Goal: Complete application form: Complete application form

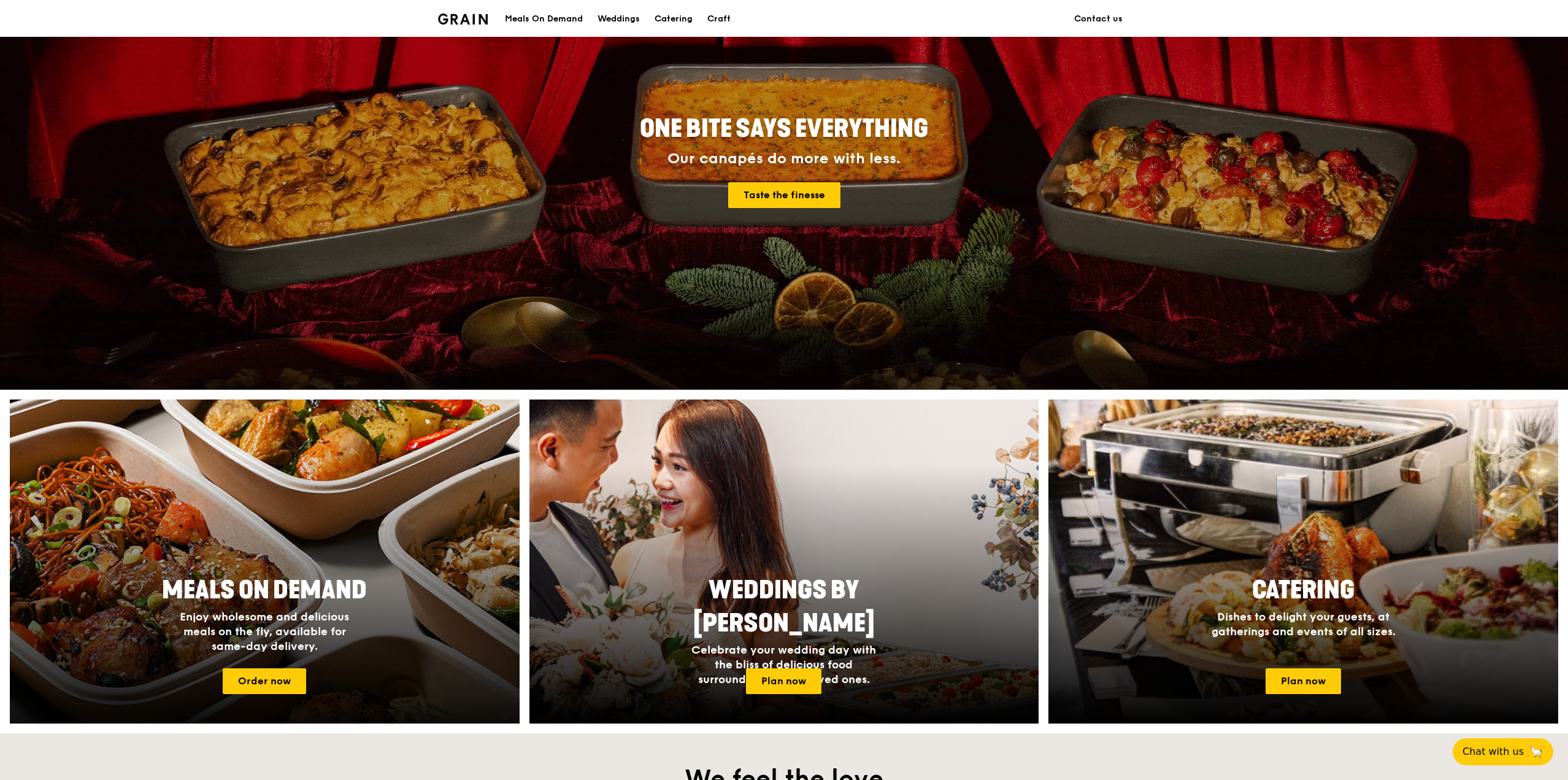
scroll to position [123, 0]
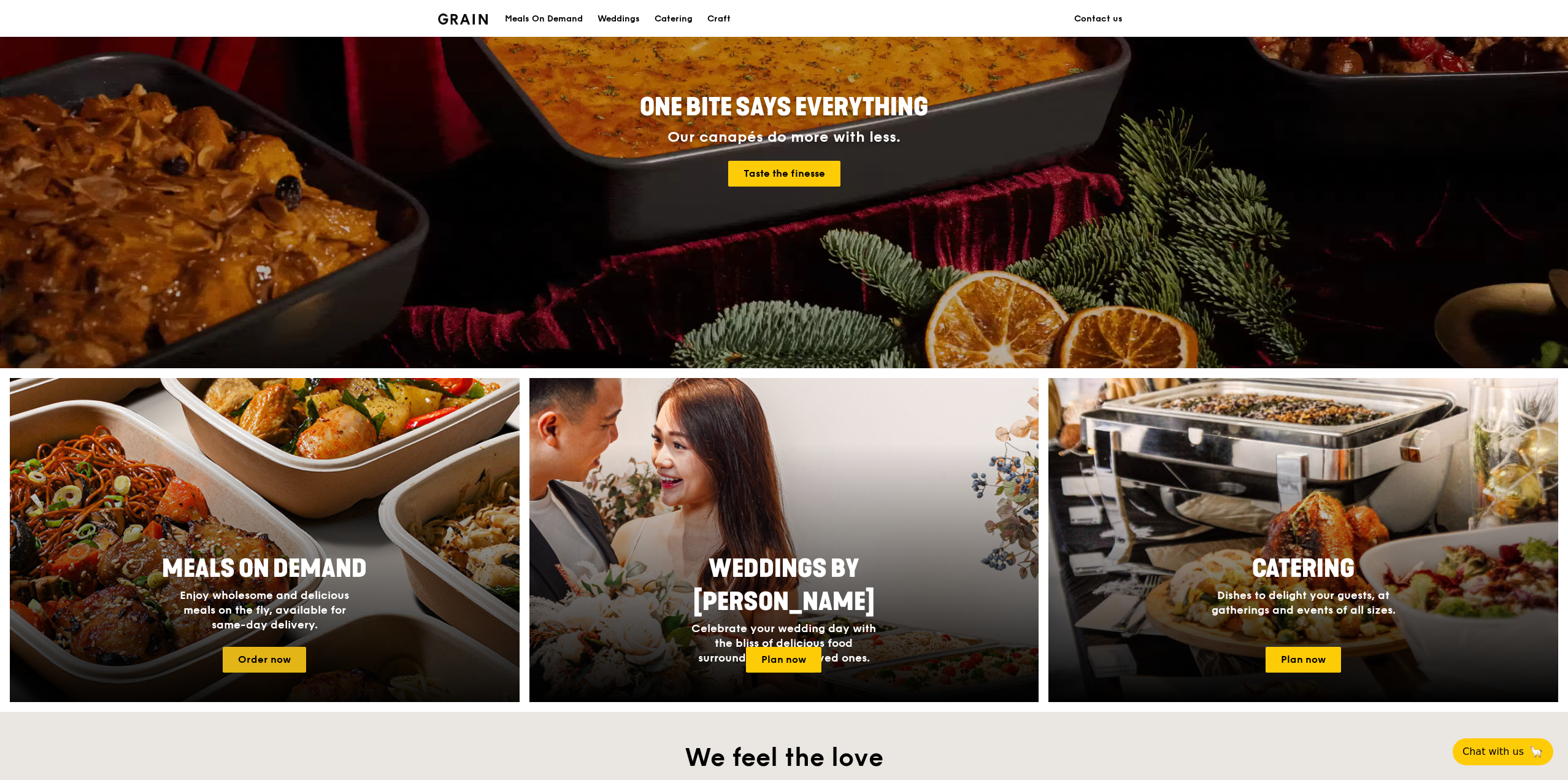
click at [263, 661] on link "Order now" at bounding box center [264, 660] width 84 height 26
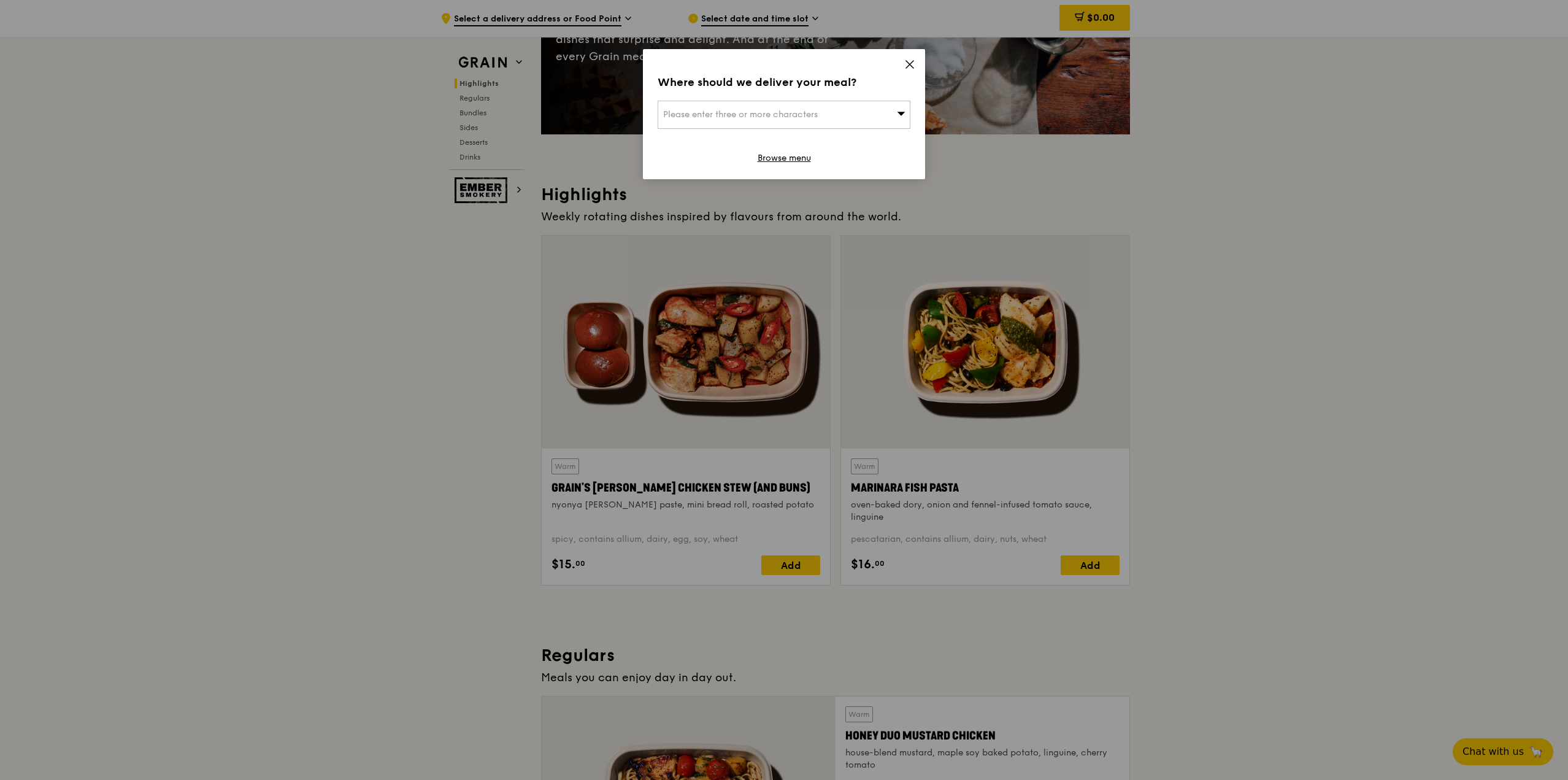
scroll to position [430, 0]
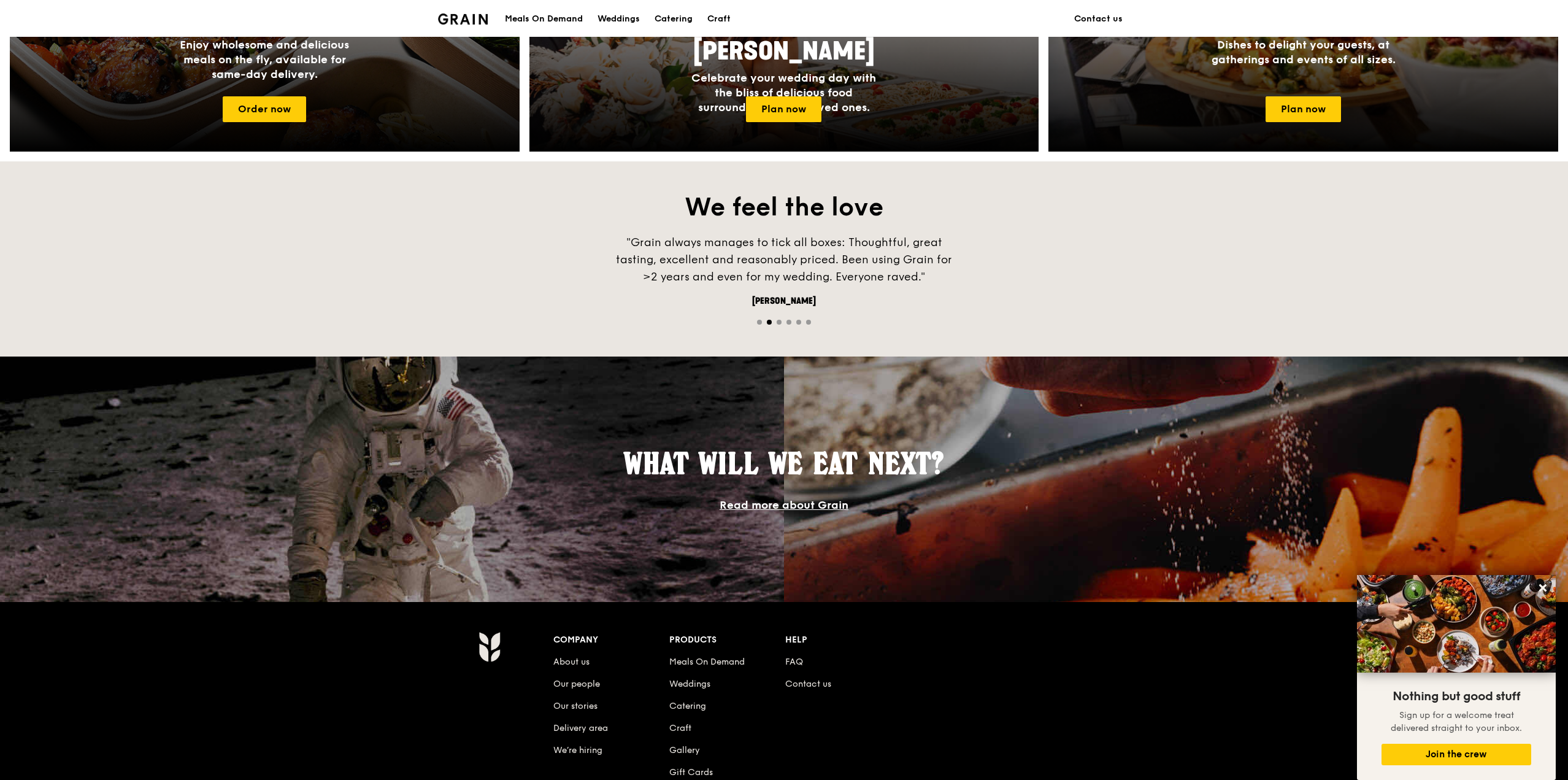
scroll to position [490, 0]
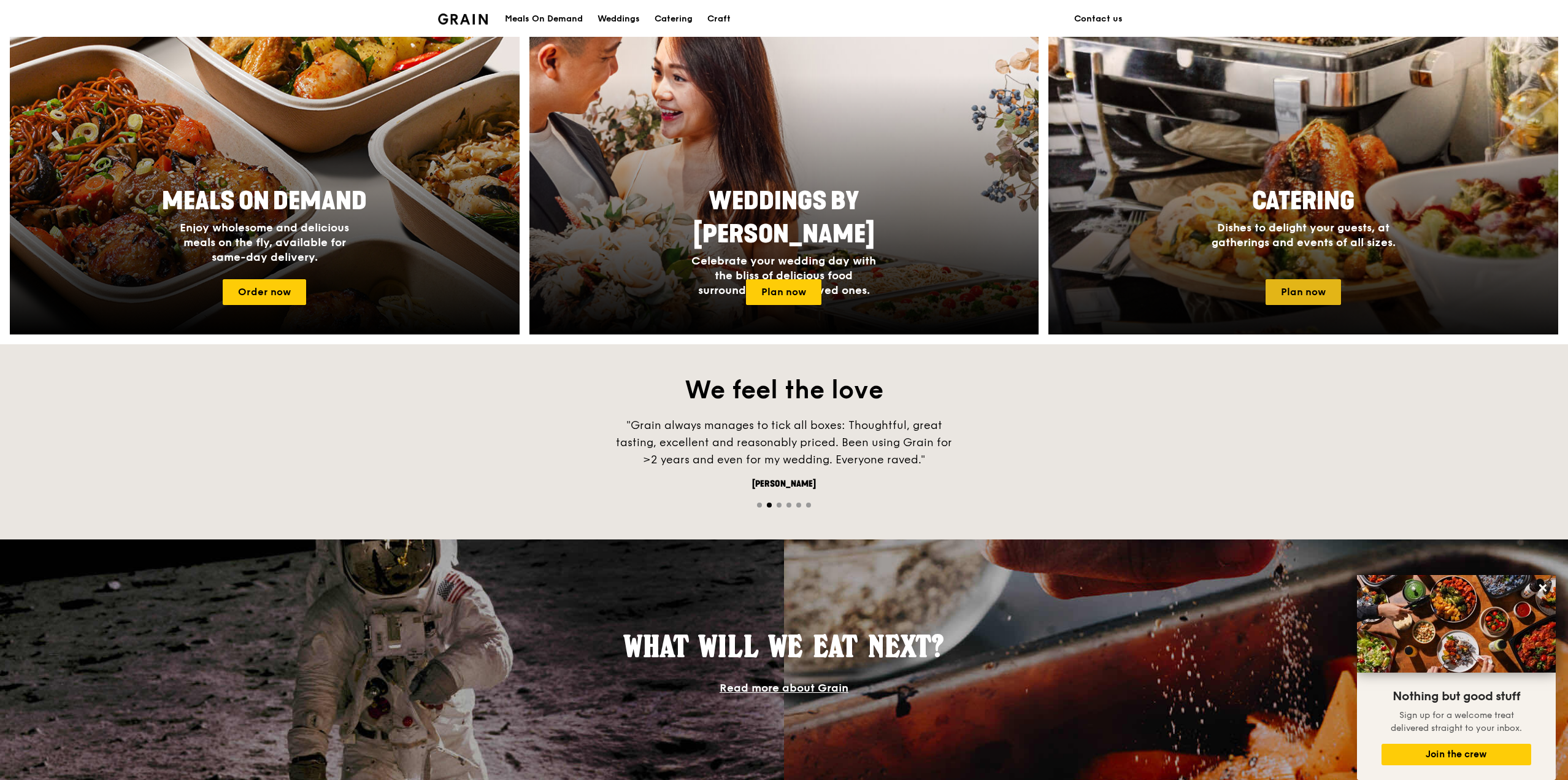
click at [1306, 297] on link "Plan now" at bounding box center [1304, 292] width 76 height 26
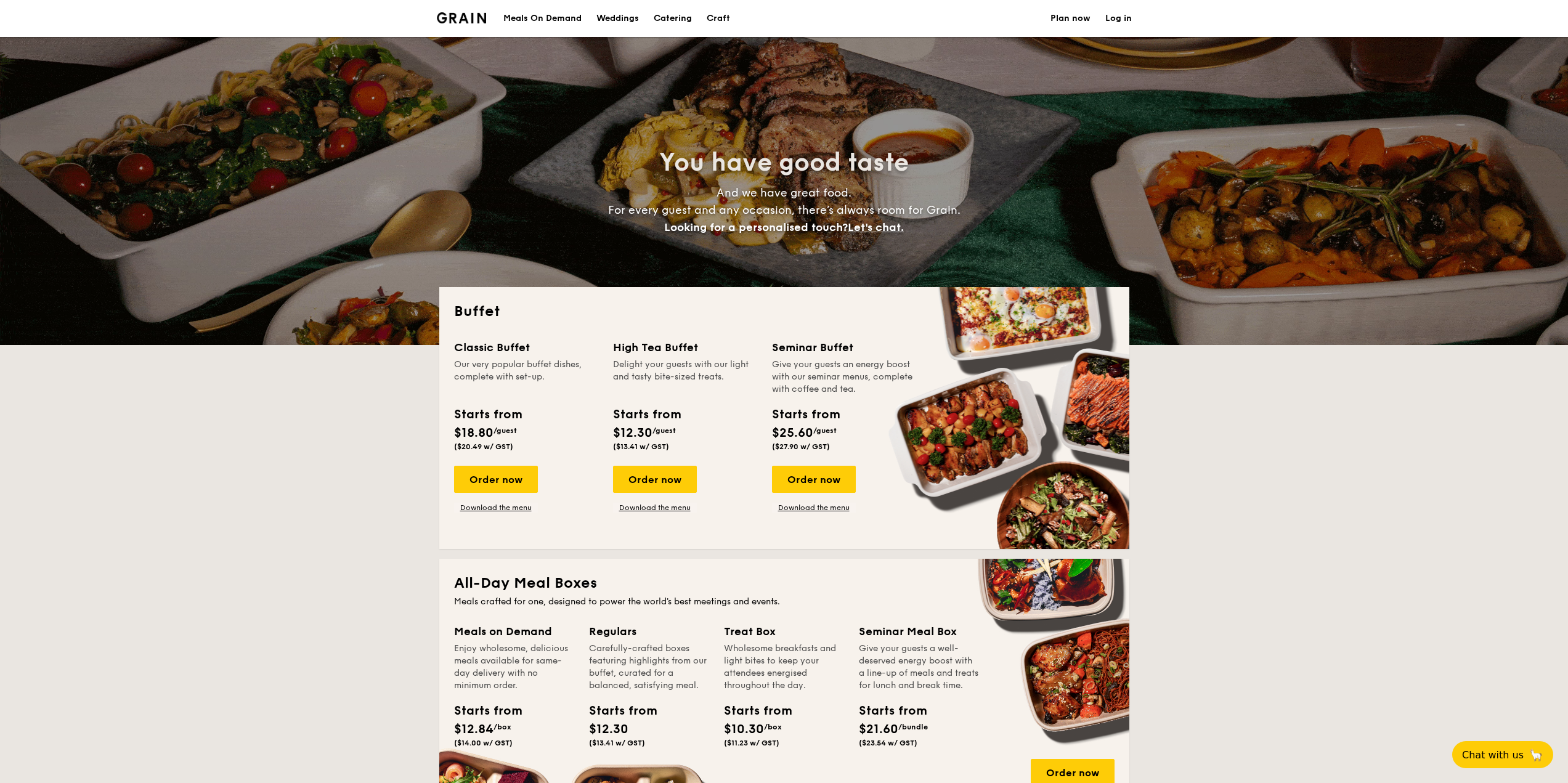
select select
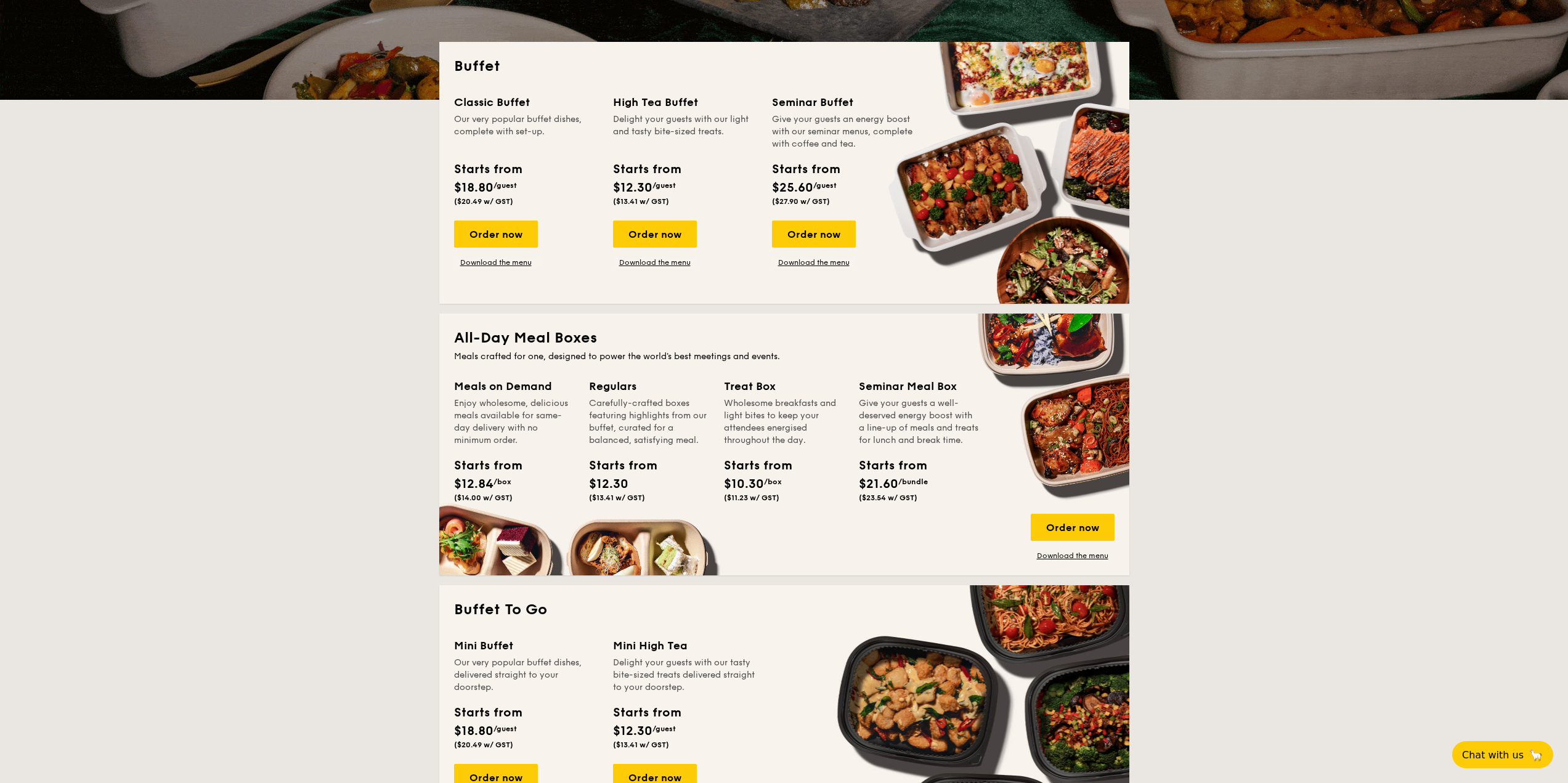
scroll to position [247, 0]
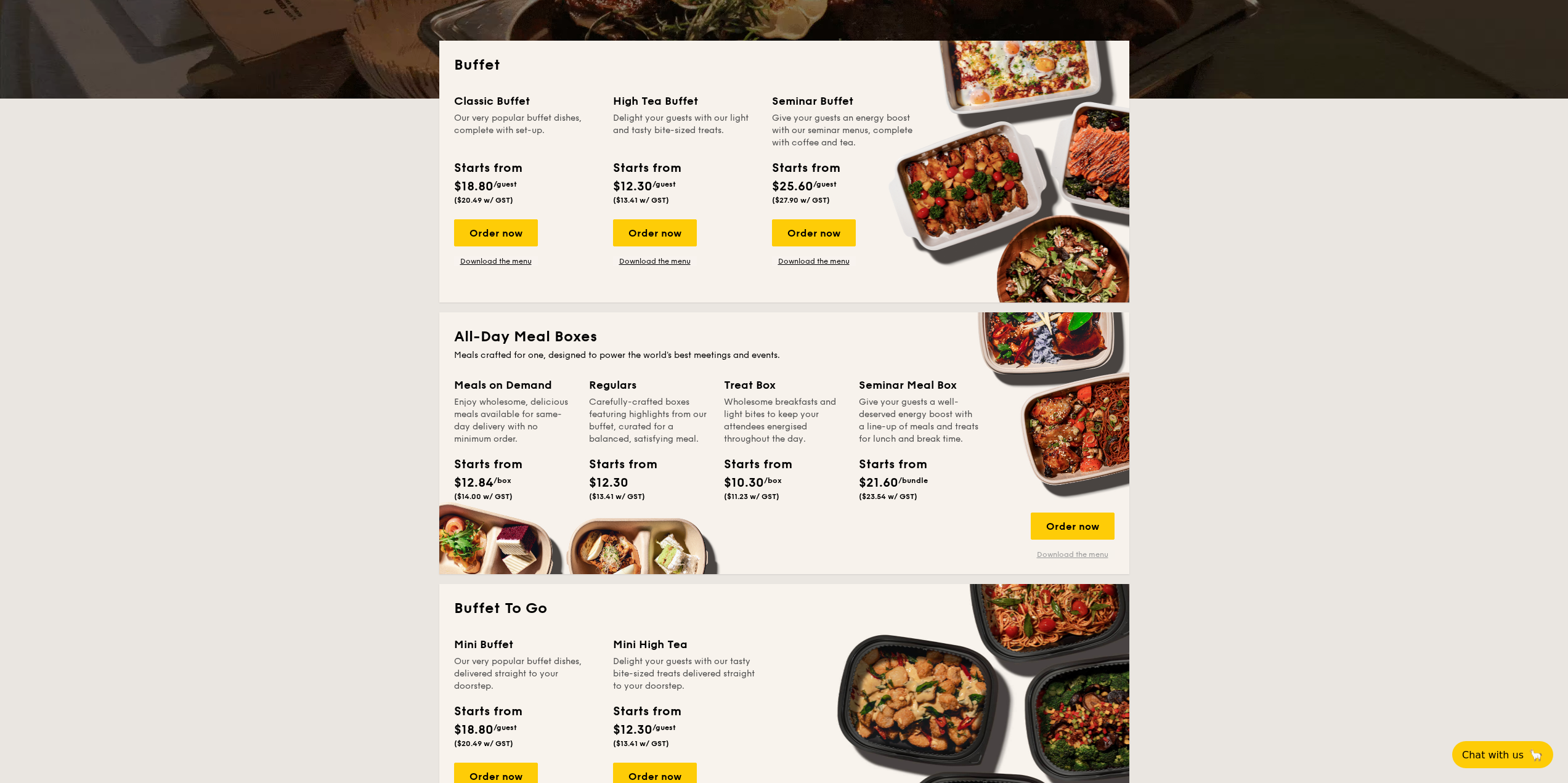
click at [1066, 558] on link "Download the menu" at bounding box center [1072, 554] width 84 height 10
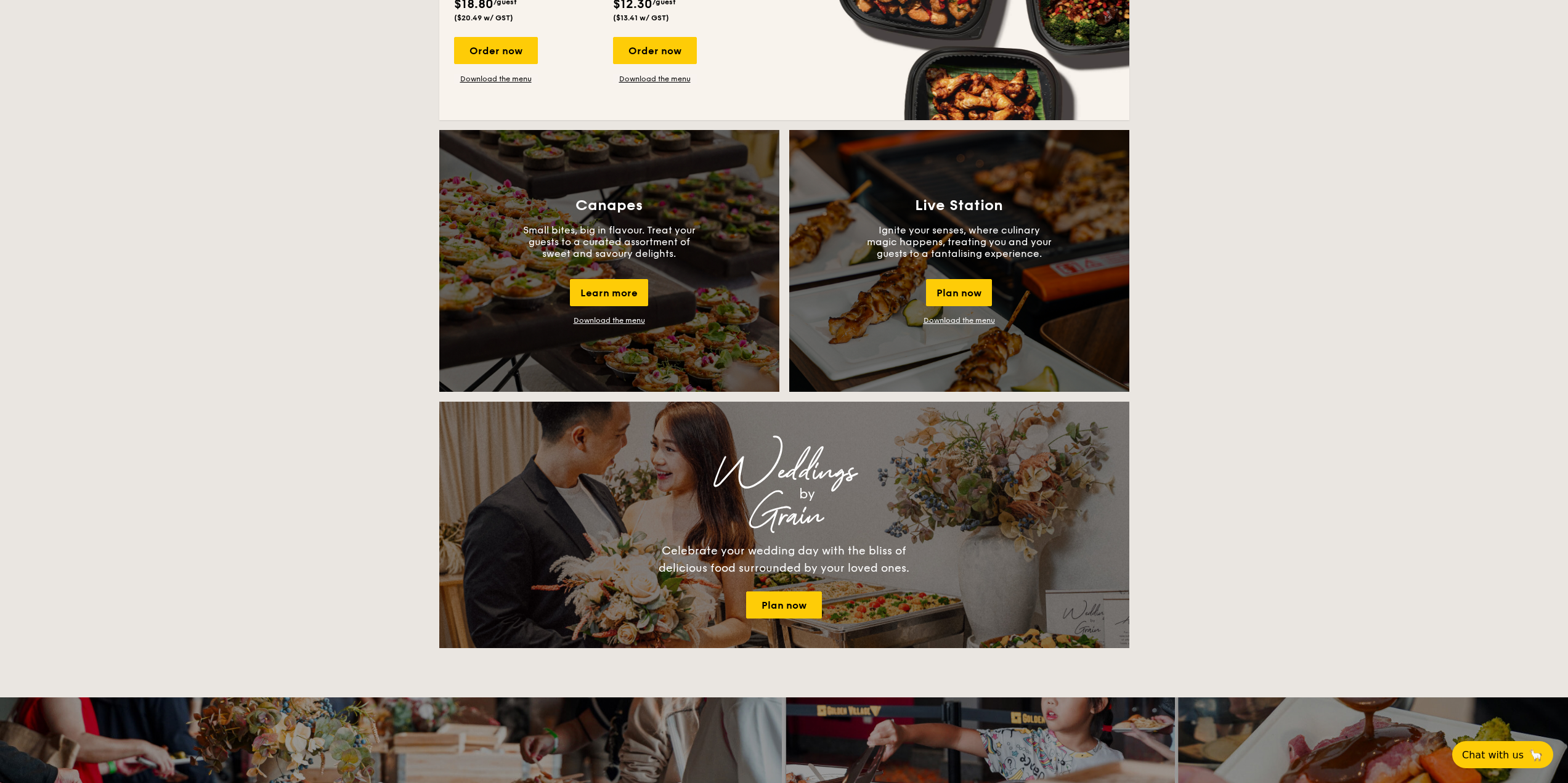
scroll to position [986, 0]
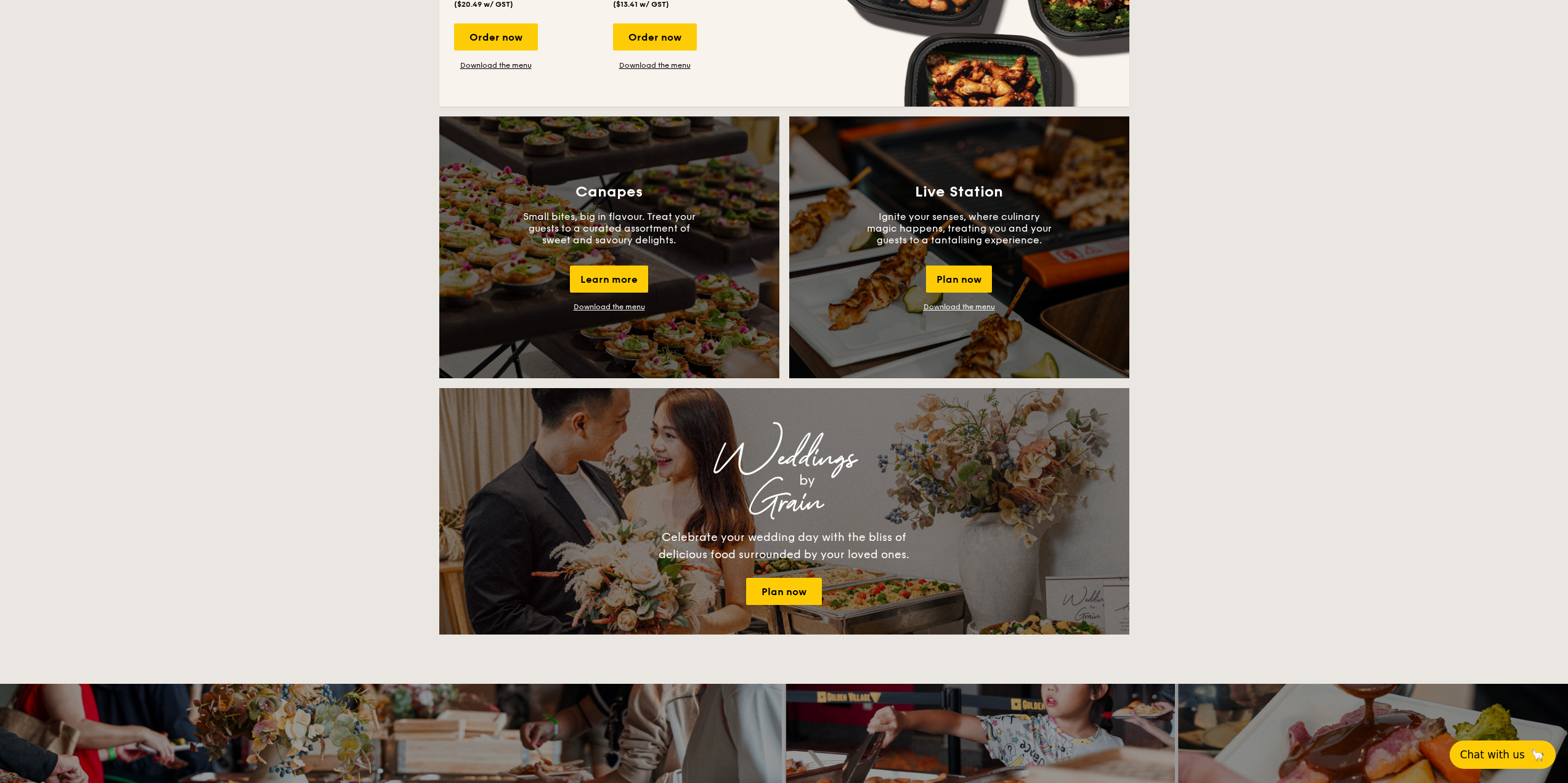
click at [1490, 753] on span "Chat with us" at bounding box center [1492, 755] width 65 height 12
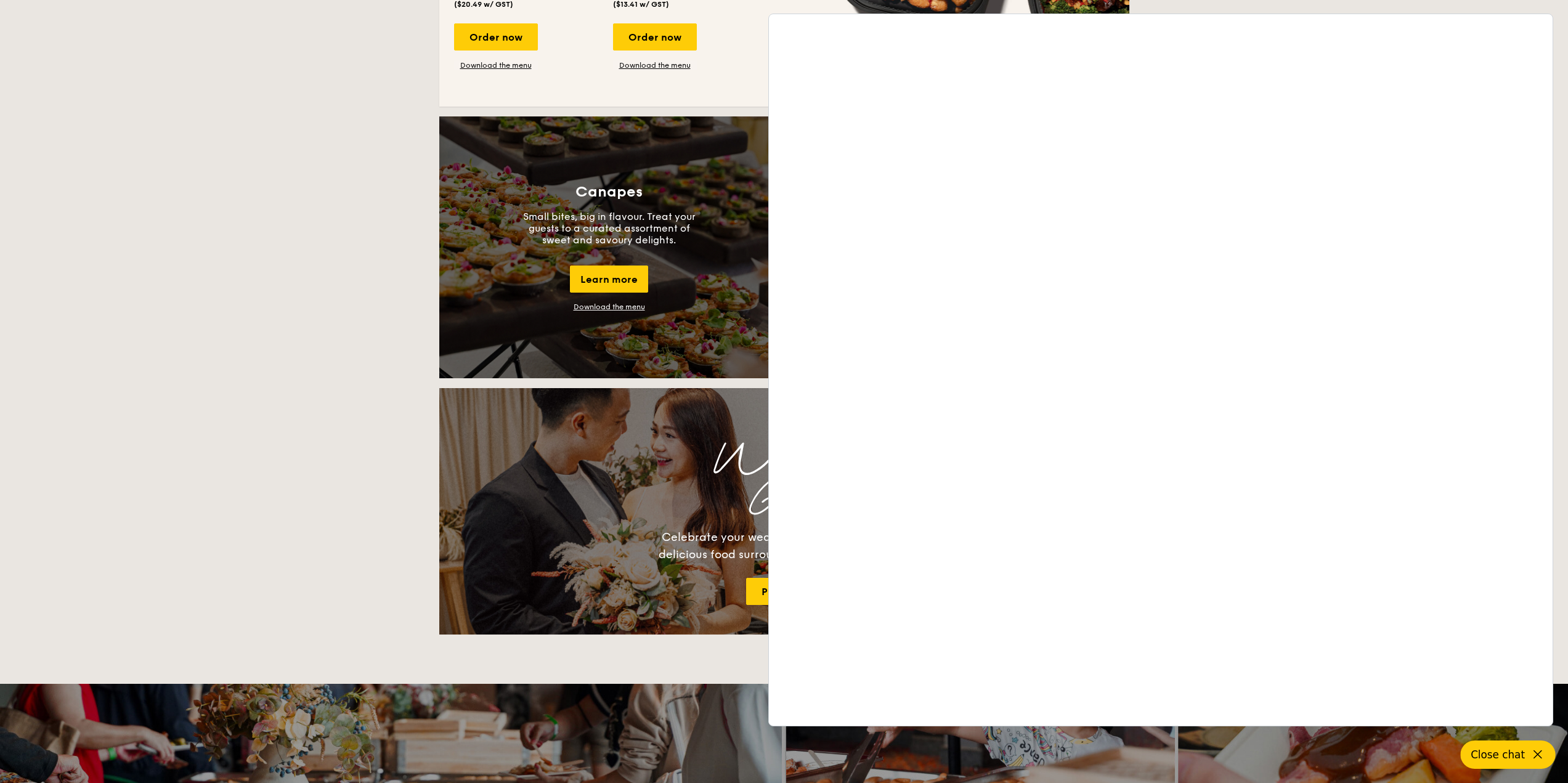
click at [1499, 749] on span "Close chat" at bounding box center [1497, 755] width 54 height 12
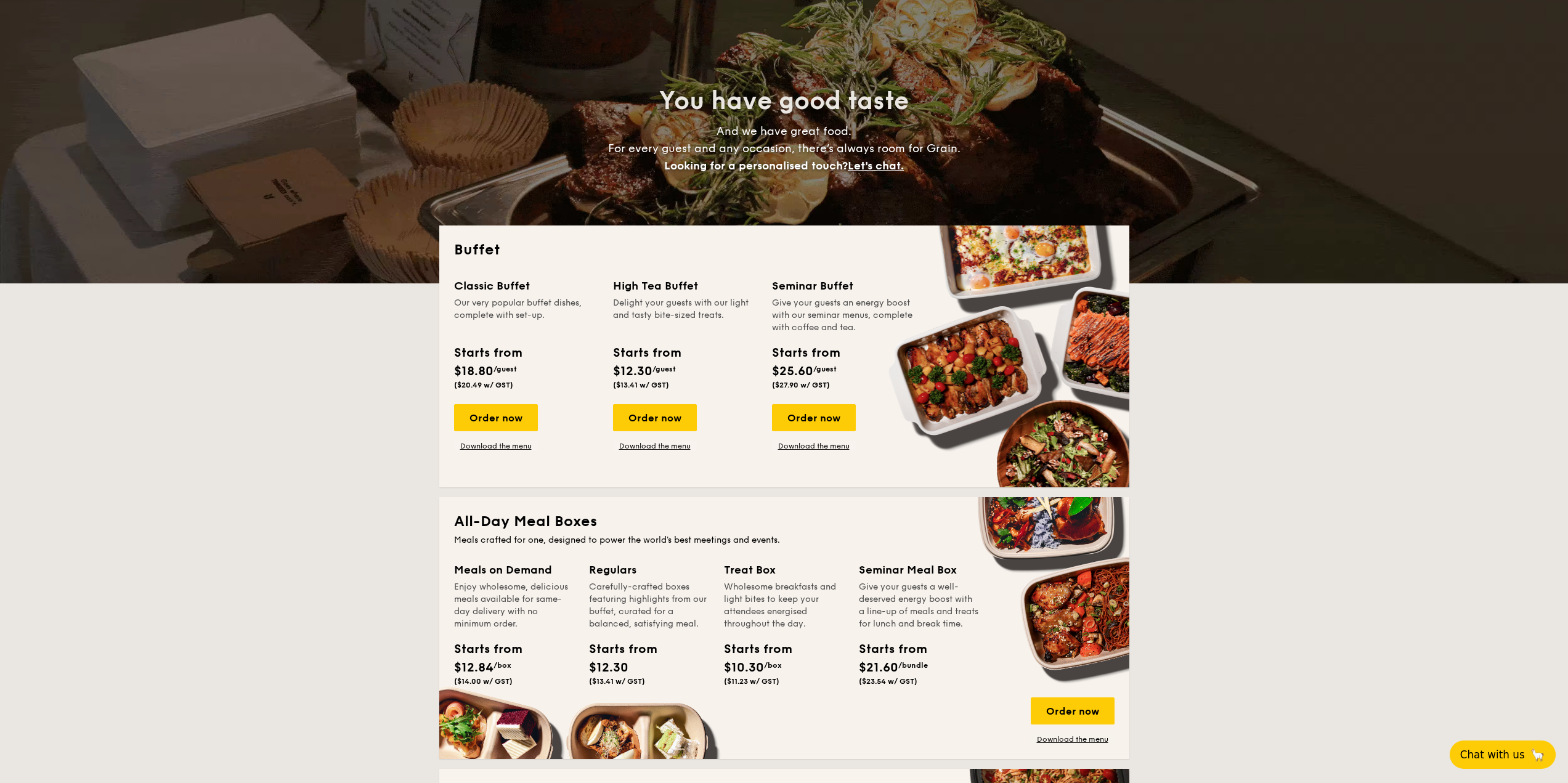
scroll to position [0, 0]
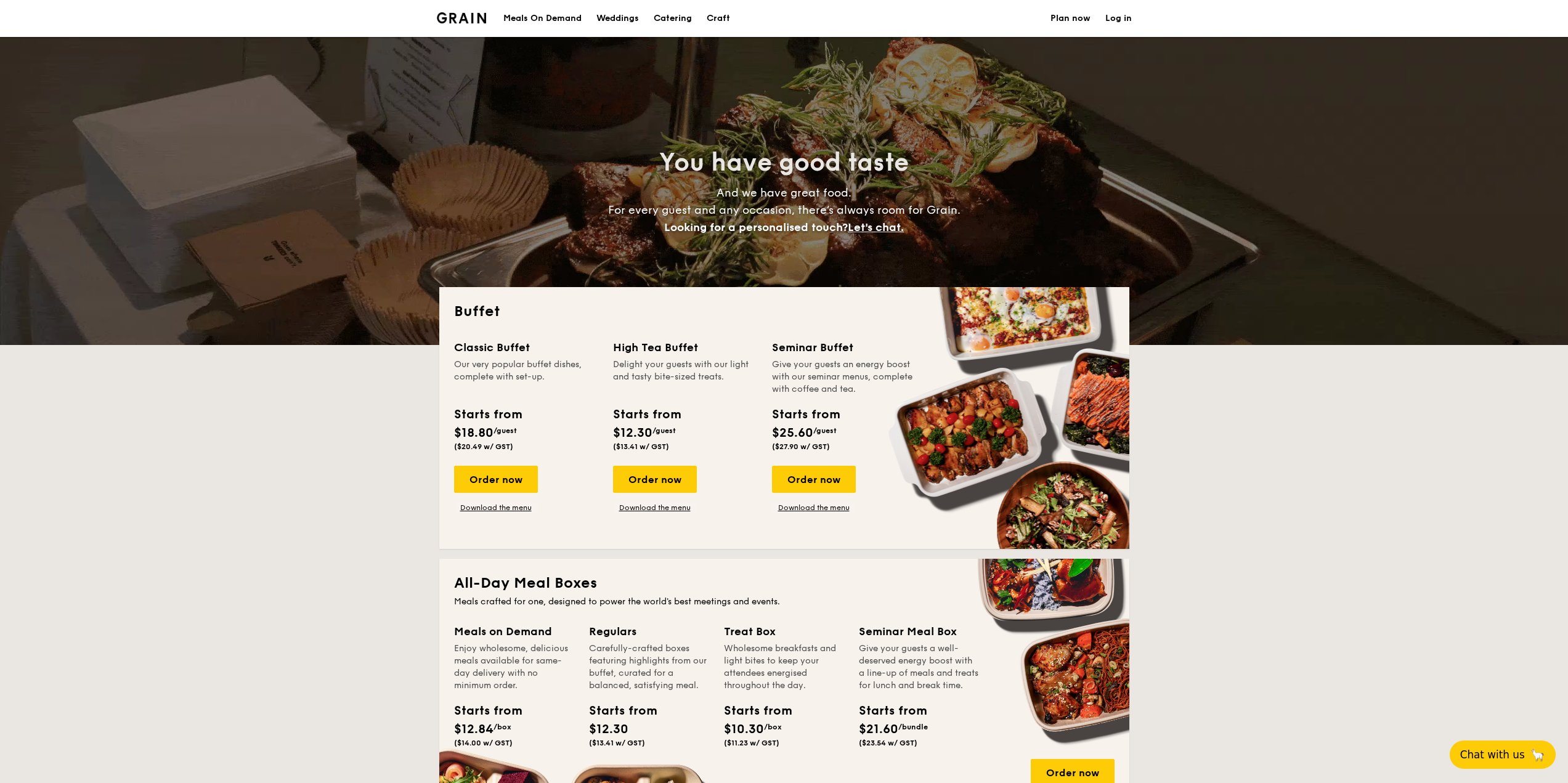
click at [1075, 21] on link "Plan now" at bounding box center [1070, 19] width 40 height 37
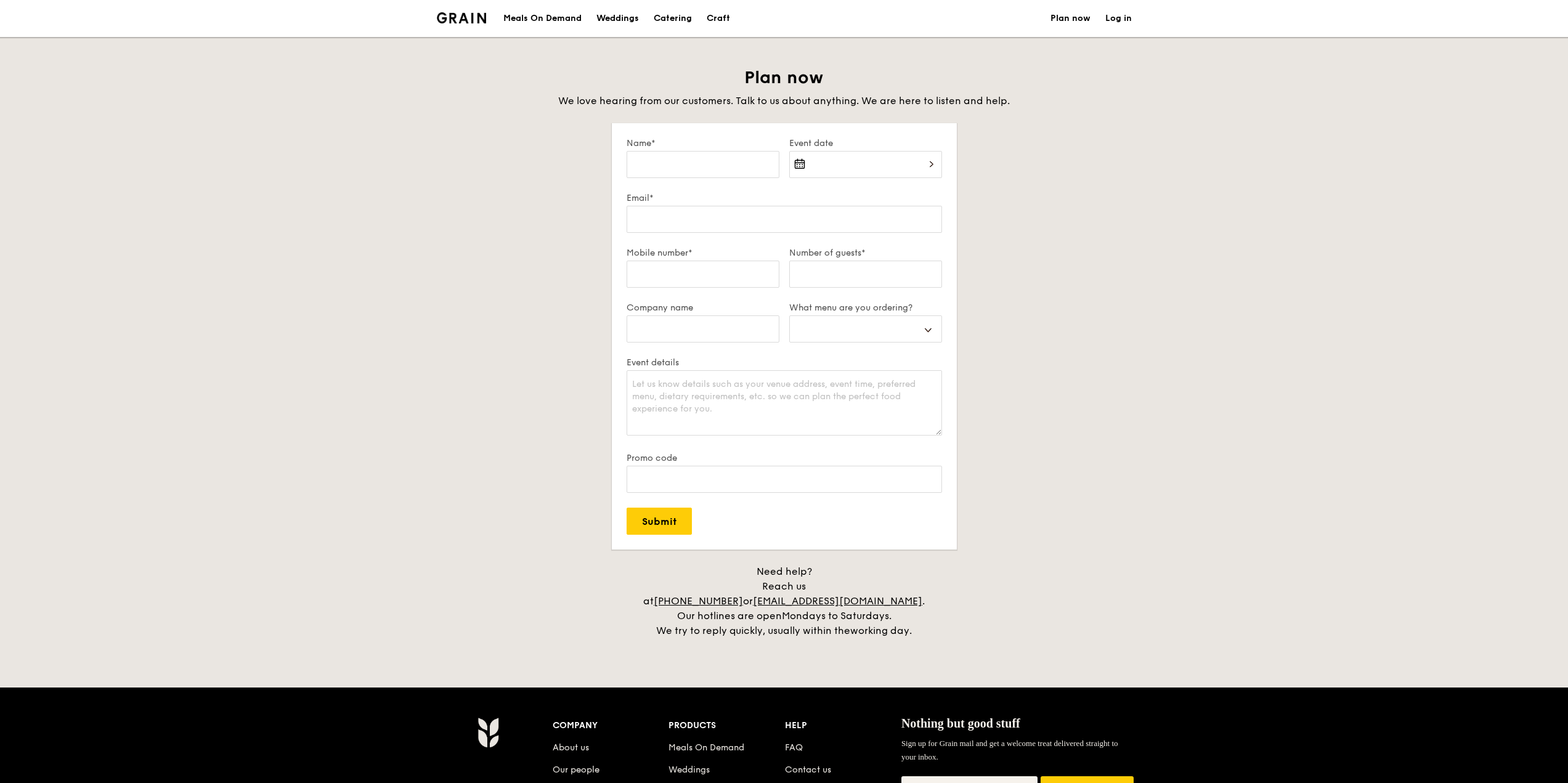
select select
click at [689, 159] on input "Name*" at bounding box center [703, 164] width 153 height 27
type input "S"
select select
type input "Sh"
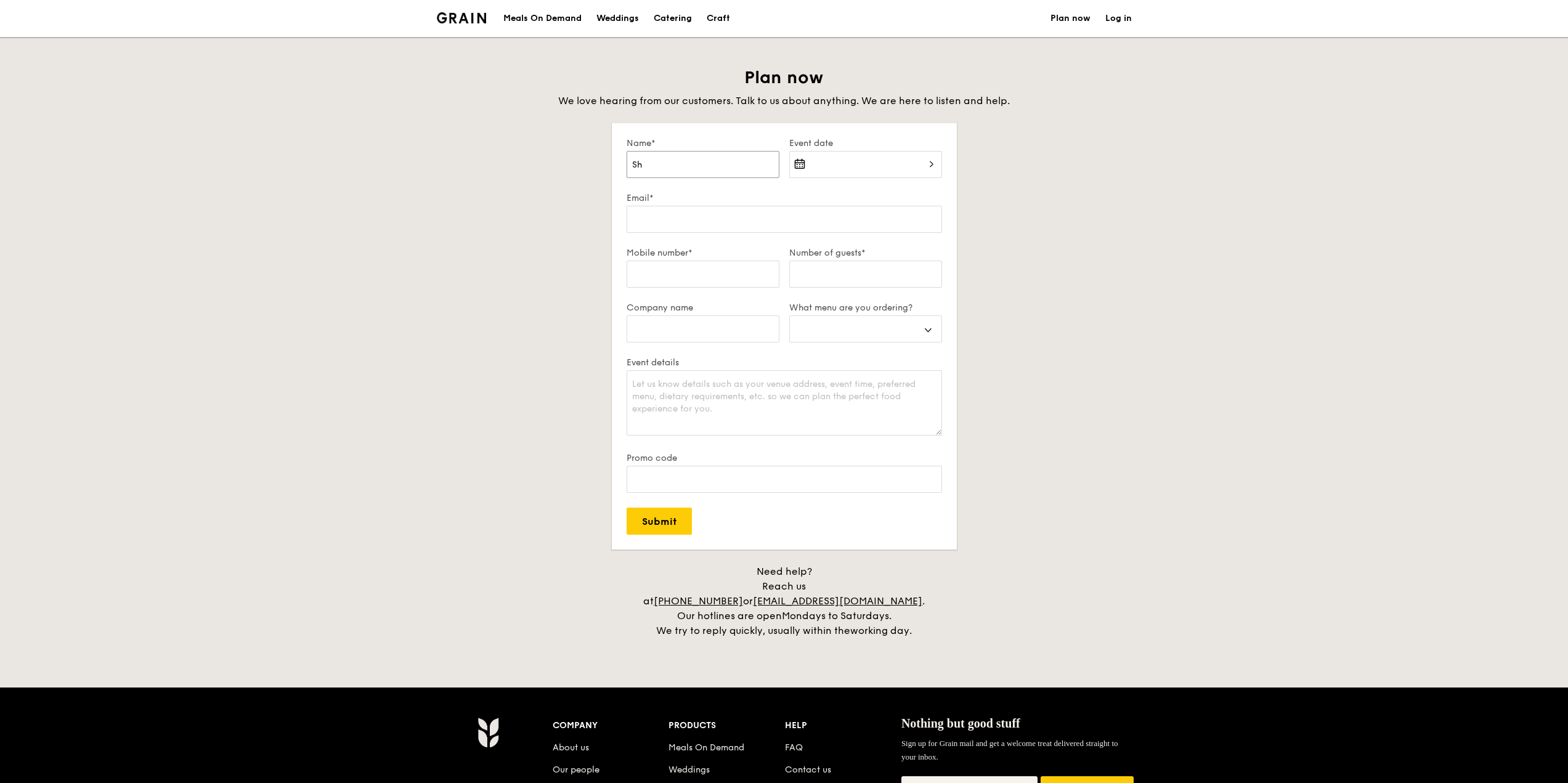
select select
type input "Sha"
select select
type input "Shar"
select select
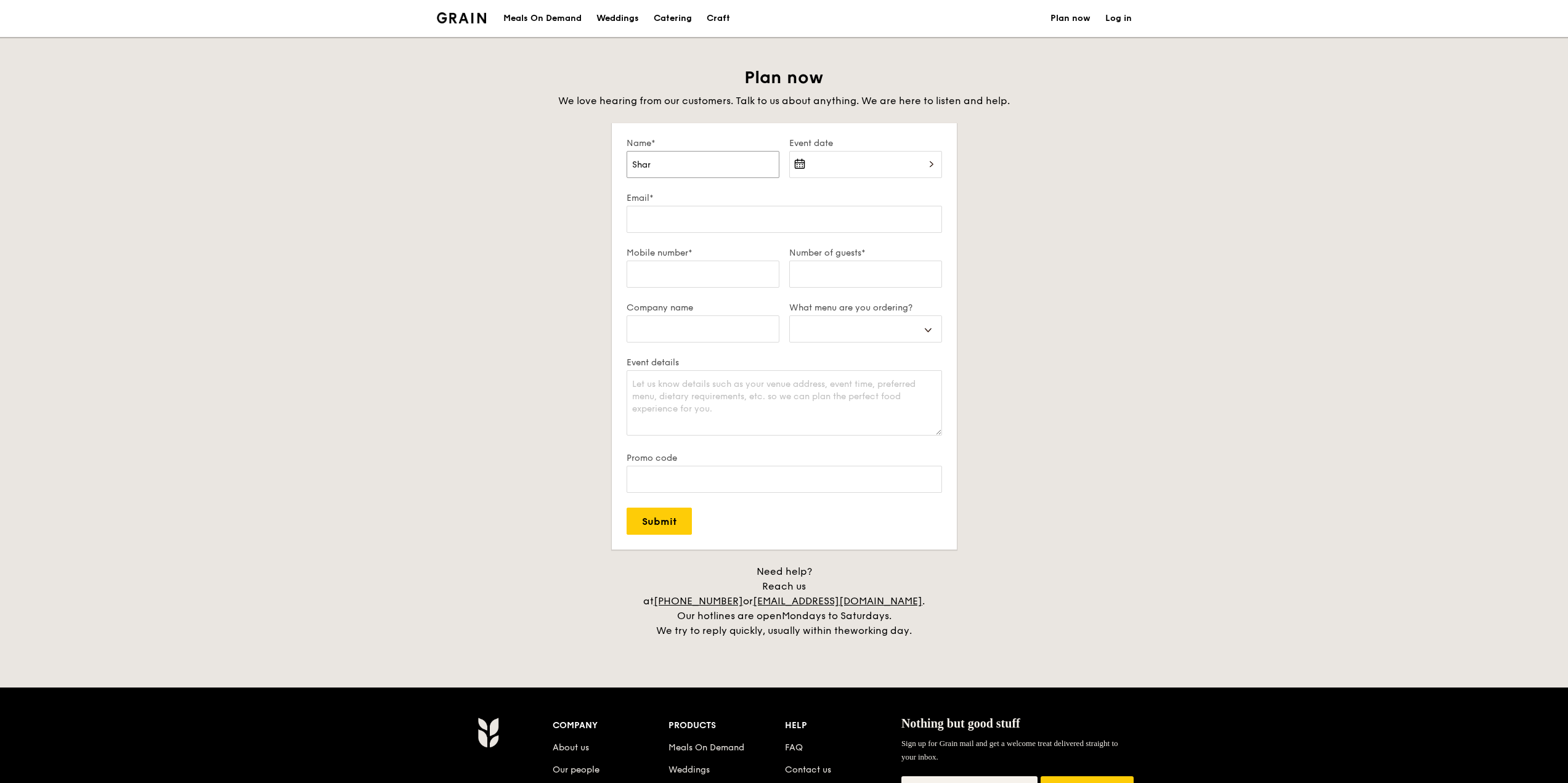
type input "Sharo"
select select
type input "Sharon"
select select
type input "Sharon"
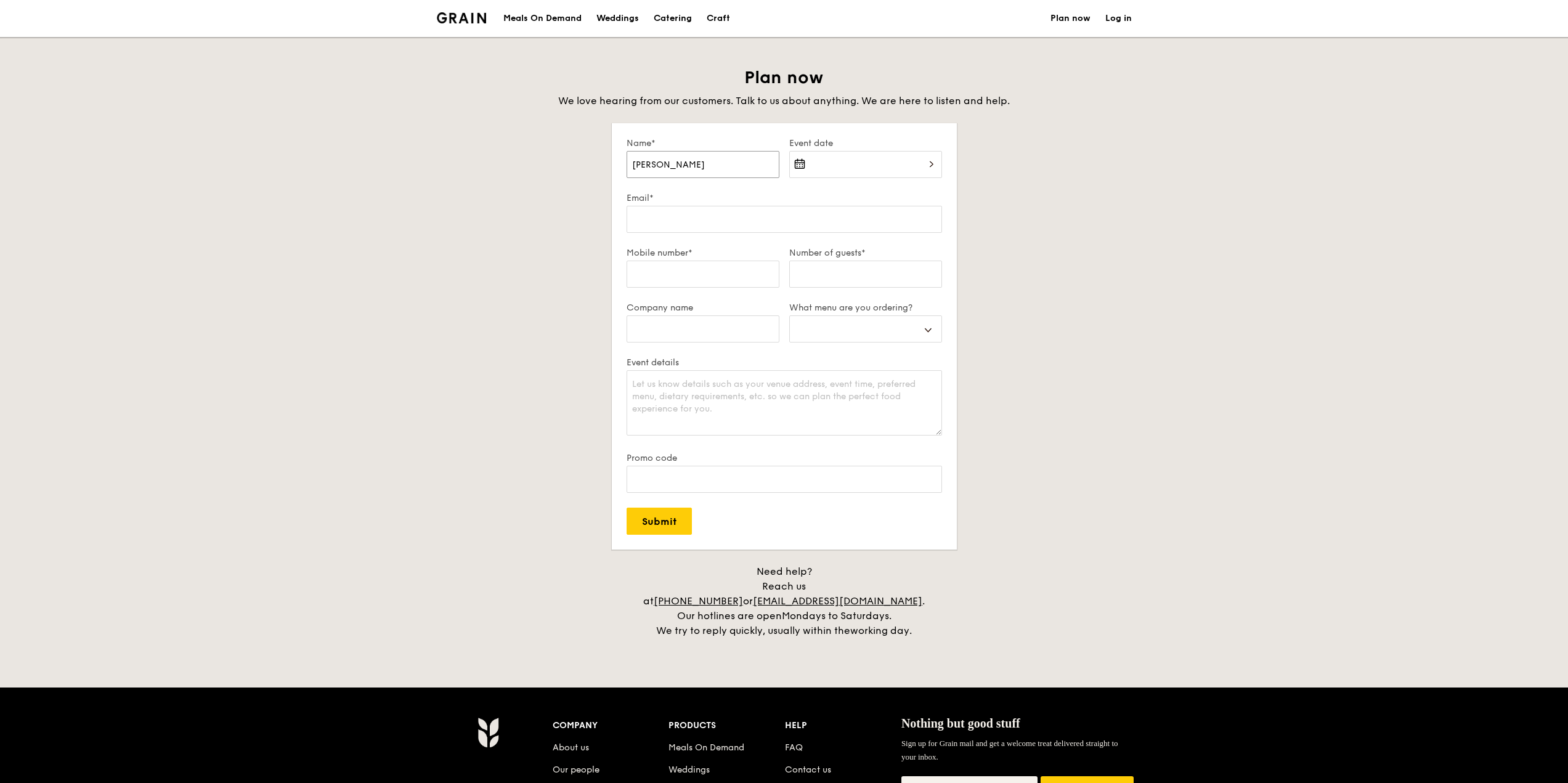
select select
type input "Sharon T"
select select
type input "Sharon Ta"
select select
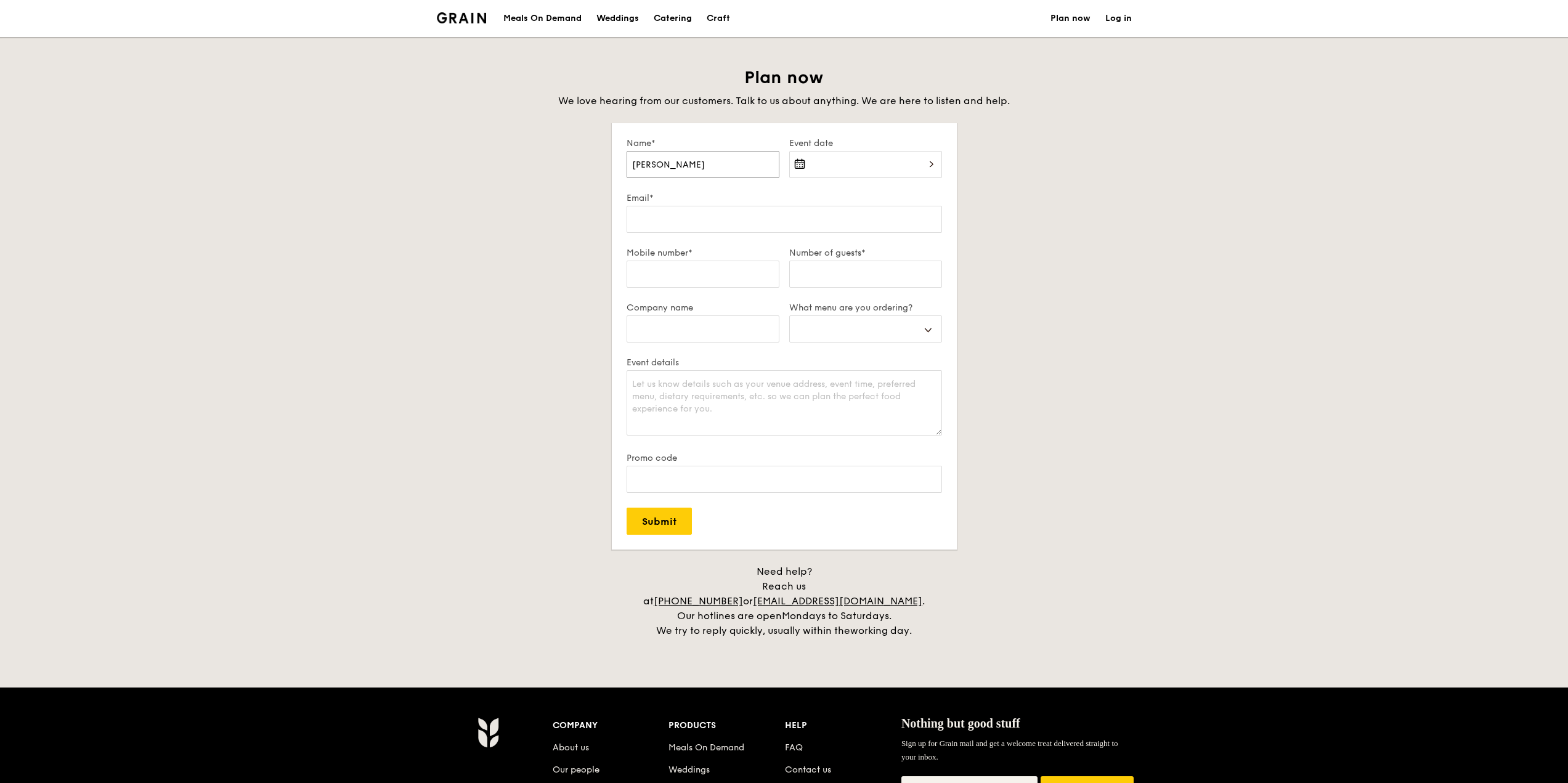
type input "Sharon Tan"
select select
type input "sharon.tan@rgp.com"
type input "65519388"
type input "RESOURCES GLOBAL PROFESSIONALS (SINGAPORE) PTE LTD"
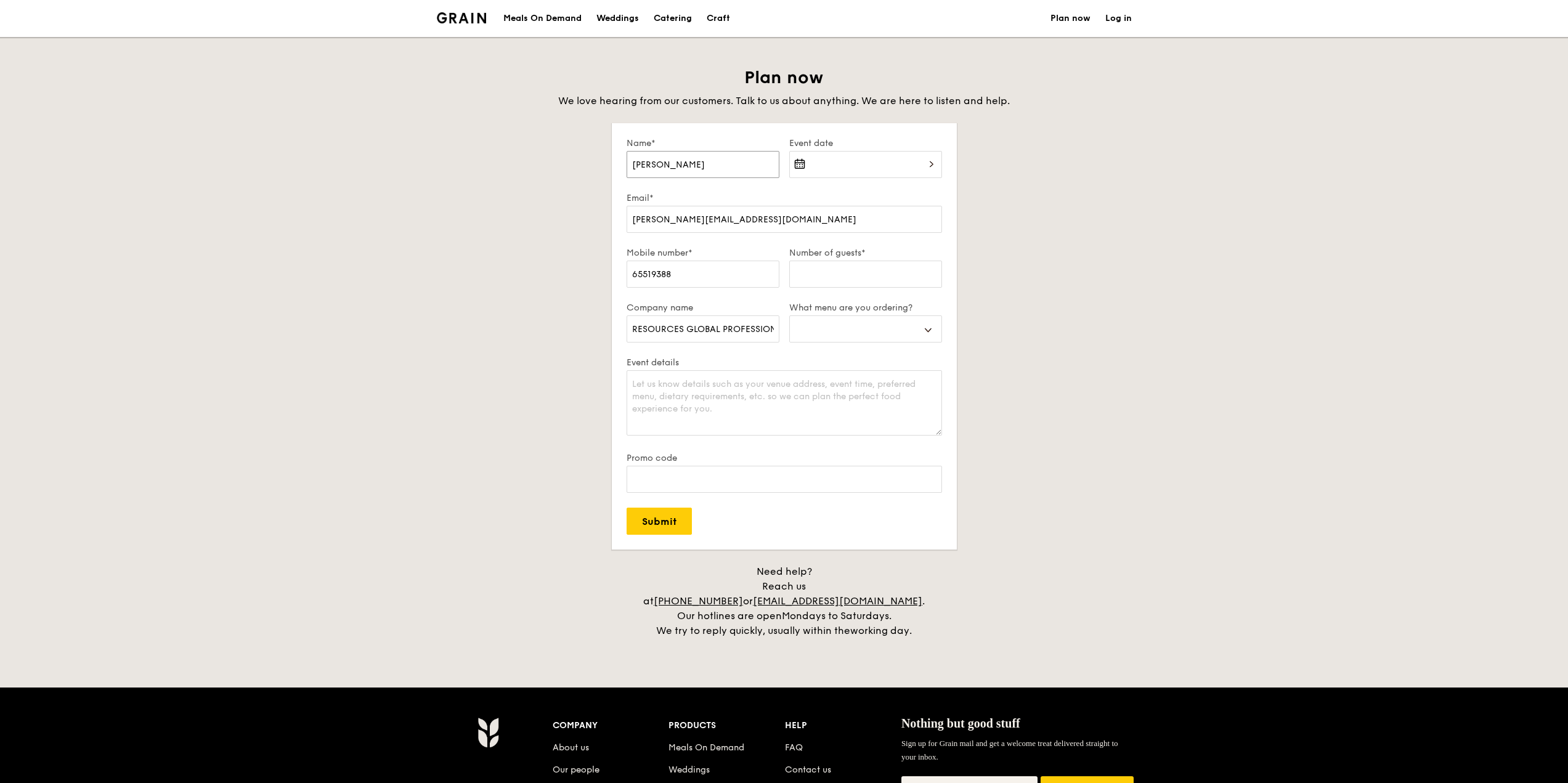
select select
type input "Sharon Tan"
click at [831, 161] on div at bounding box center [866, 172] width 153 height 42
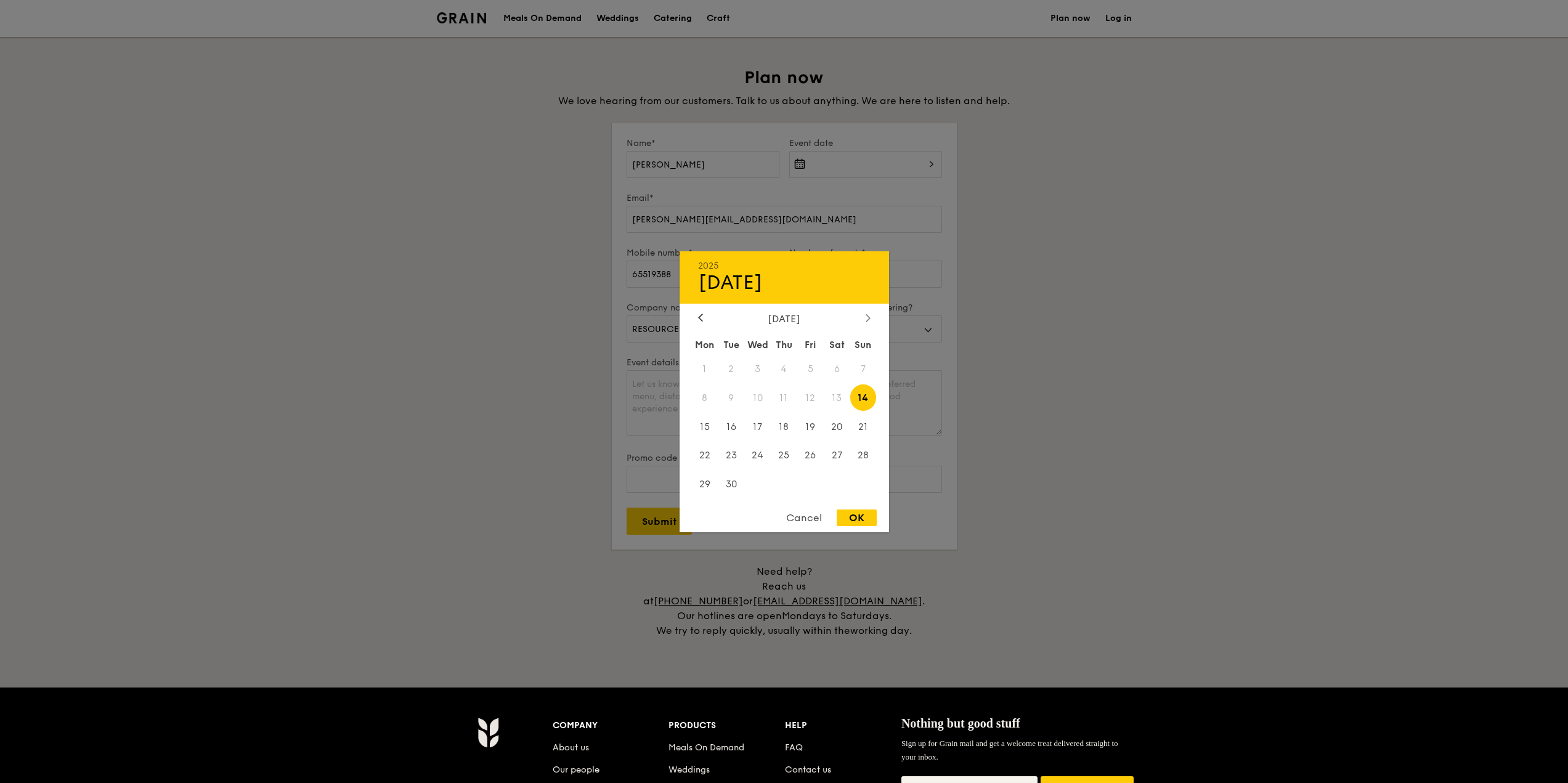
click at [868, 318] on icon at bounding box center [867, 318] width 3 height 8
click at [784, 368] on span "2" at bounding box center [784, 369] width 26 height 26
click at [864, 513] on div "OK" at bounding box center [857, 518] width 40 height 17
type input "Oct 02, 2025"
select select
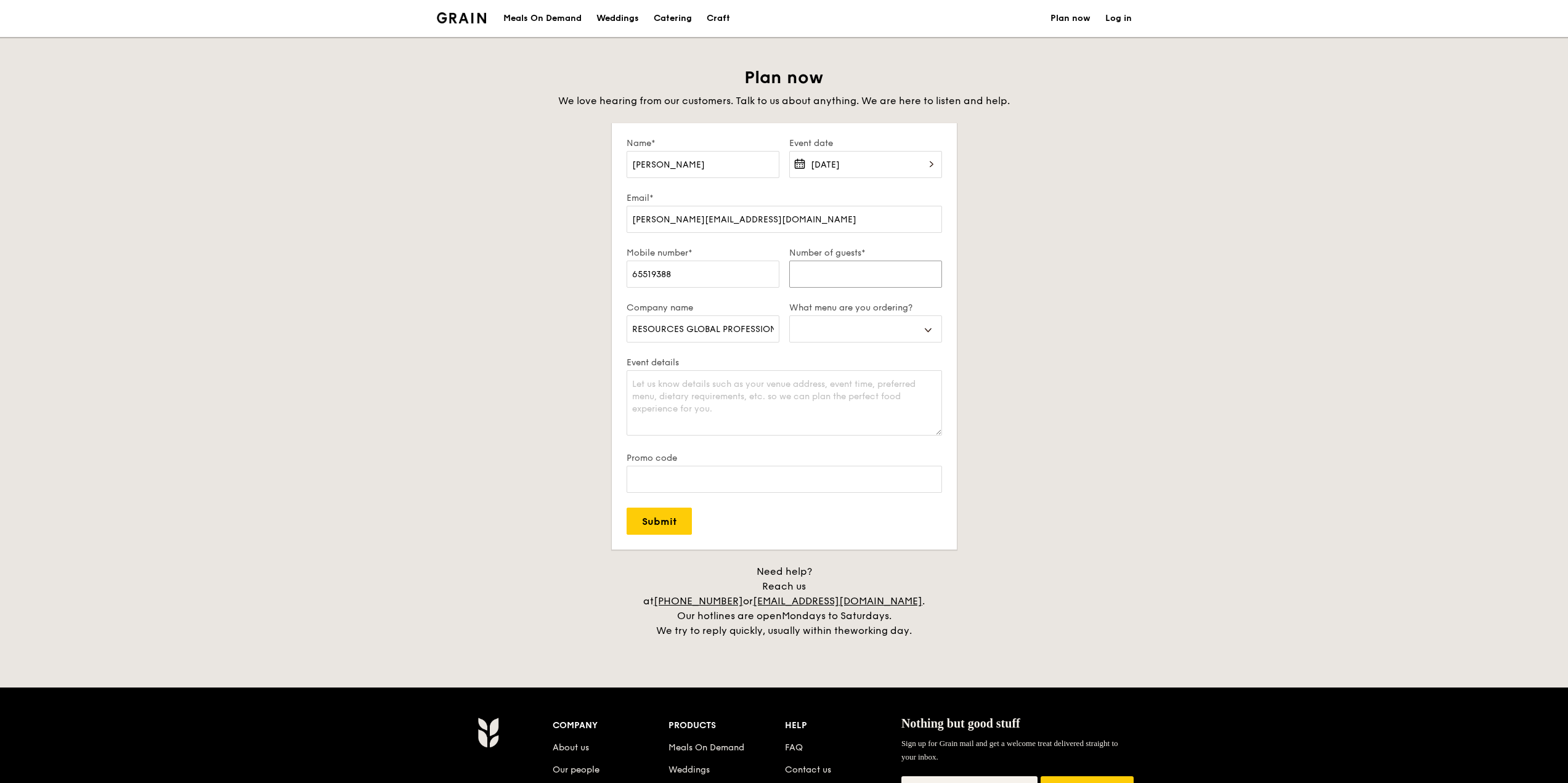
click at [854, 274] on input "Number of guests*" at bounding box center [866, 274] width 153 height 27
type input "1"
select select
type input "10"
select select
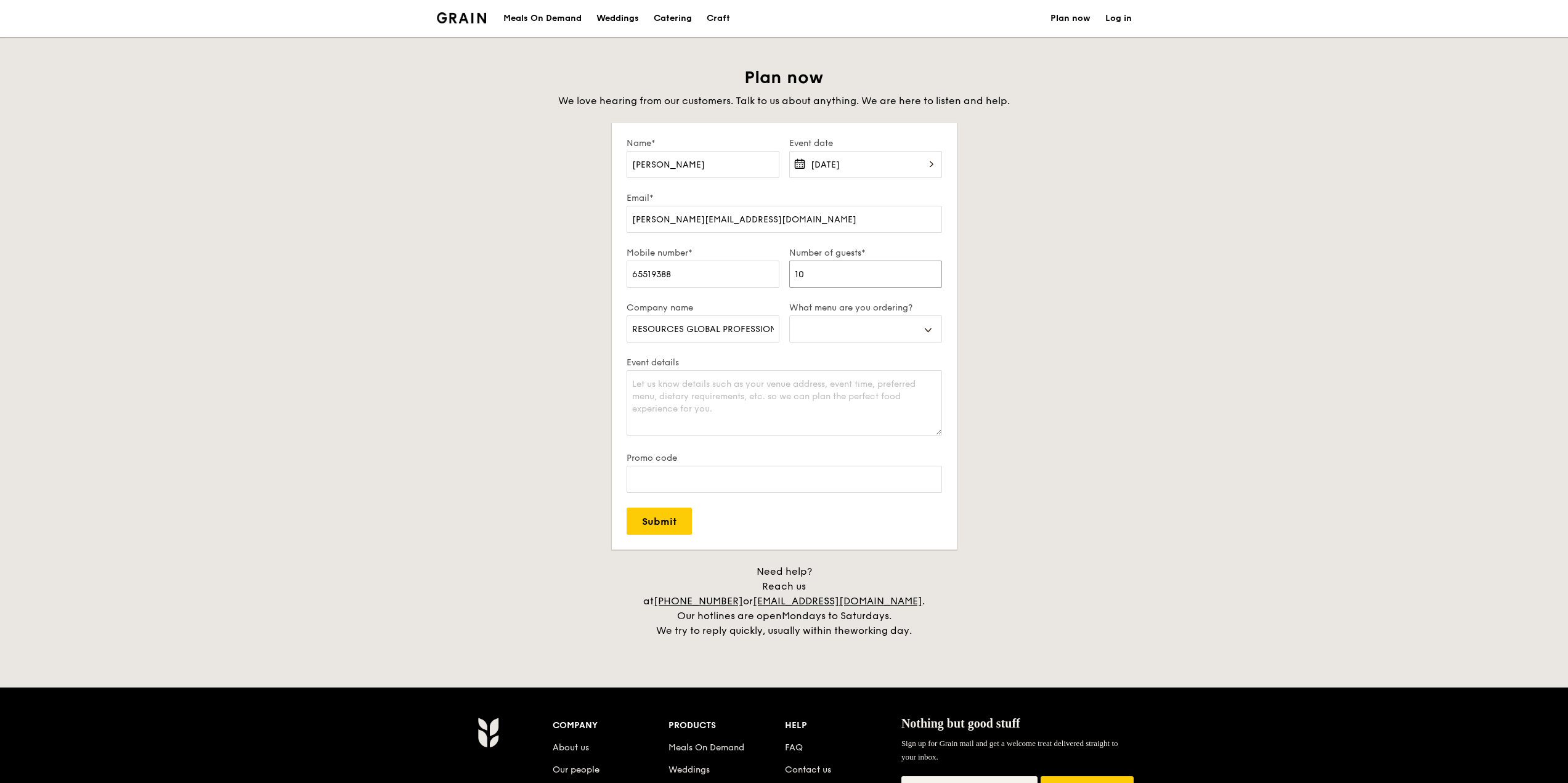
type input "10"
click at [848, 333] on select "Buffet Mini Buffet High Tea Canapés Meal Boxes Wedding" at bounding box center [866, 329] width 153 height 27
select select "mealBoxes"
click at [789, 316] on select "Buffet Mini Buffet High Tea Canapés Meal Boxes Wedding" at bounding box center [866, 329] width 153 height 27
click at [678, 380] on textarea "Event details" at bounding box center [784, 403] width 316 height 65
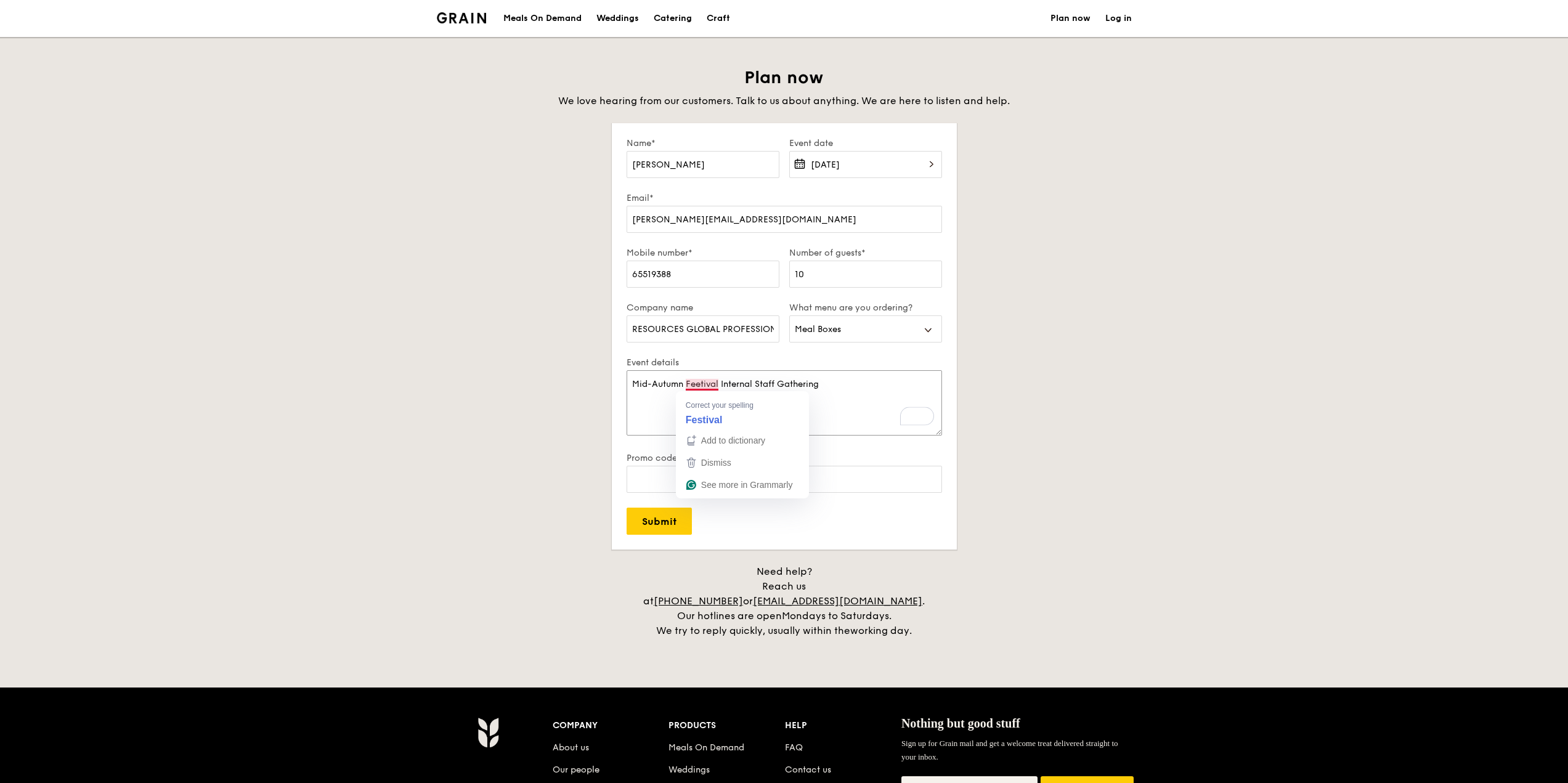
click at [694, 385] on textarea "Mid-Autumn Feetival Internal Staff Gathering" at bounding box center [784, 403] width 316 height 65
type textarea "Mid-Autumn Festival Internal Staff Gathering"
click at [653, 526] on input "Submit" at bounding box center [659, 520] width 65 height 27
select select
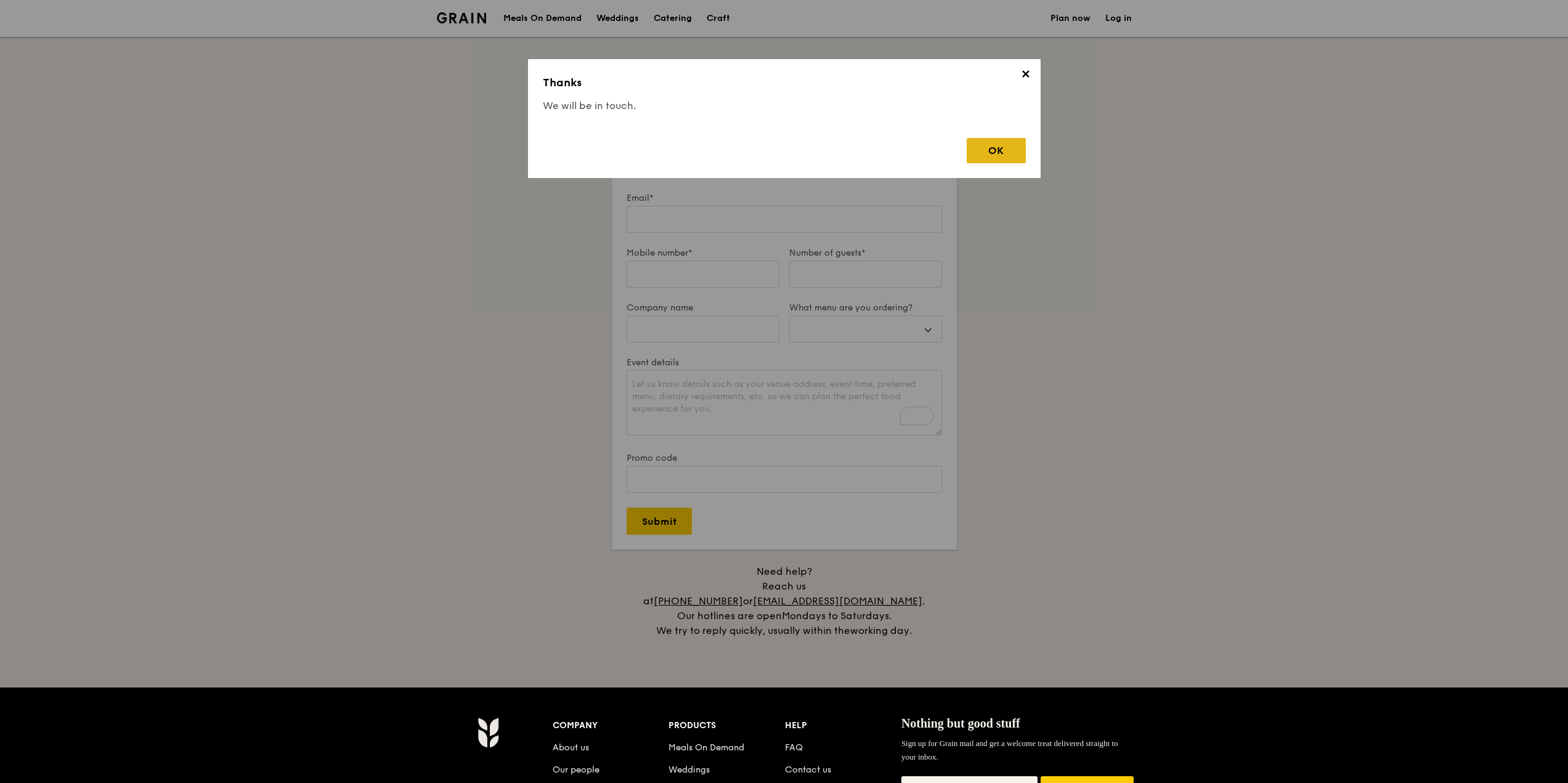
click at [1010, 151] on div "OK" at bounding box center [996, 150] width 59 height 26
